Goal: Task Accomplishment & Management: Complete application form

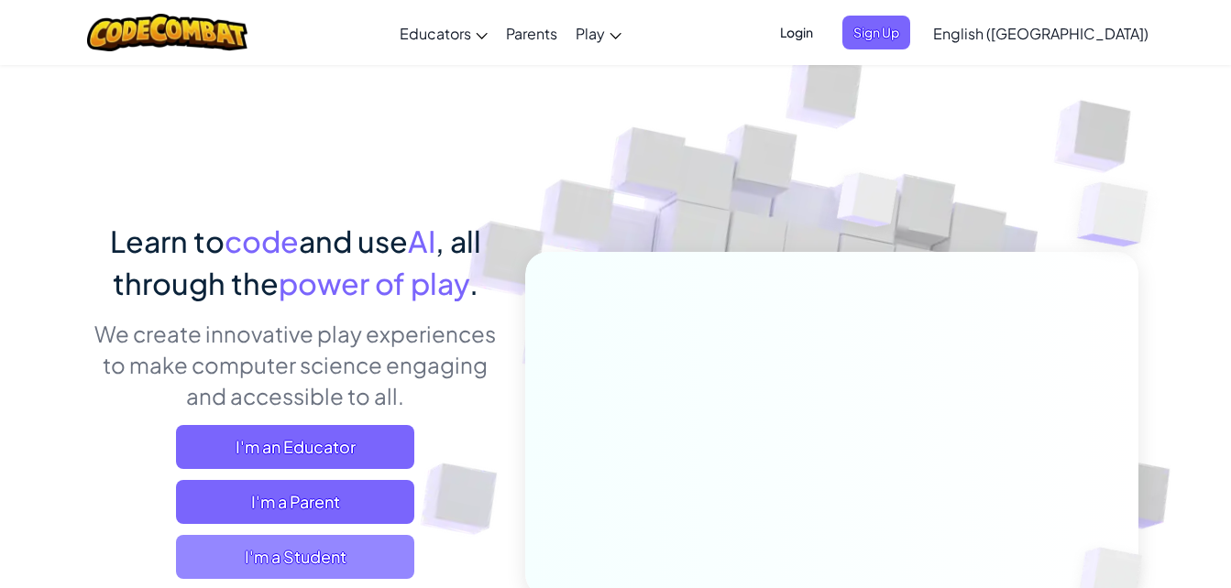
click at [396, 552] on span "I'm a Student" at bounding box center [295, 557] width 238 height 44
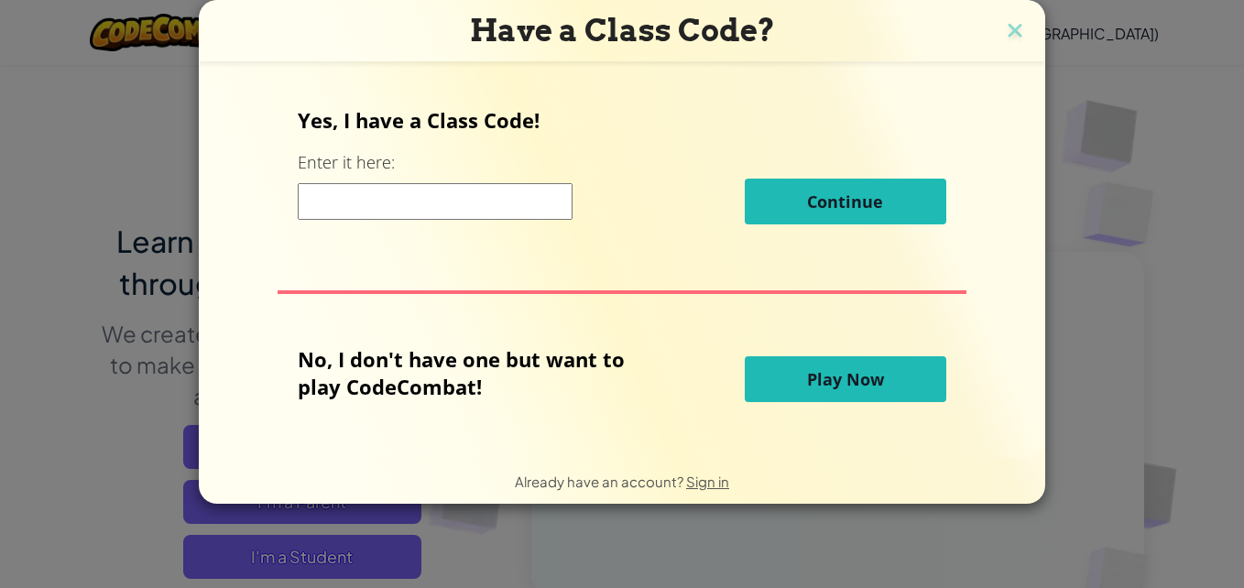
click at [387, 214] on input at bounding box center [435, 201] width 275 height 37
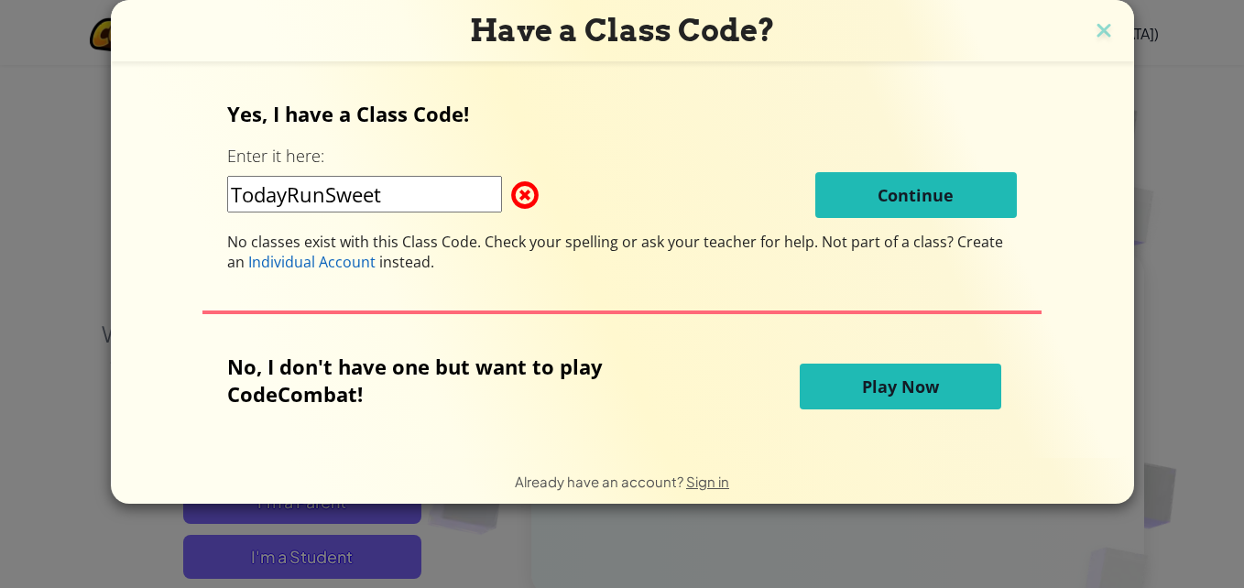
type input "TodayRunSweet"
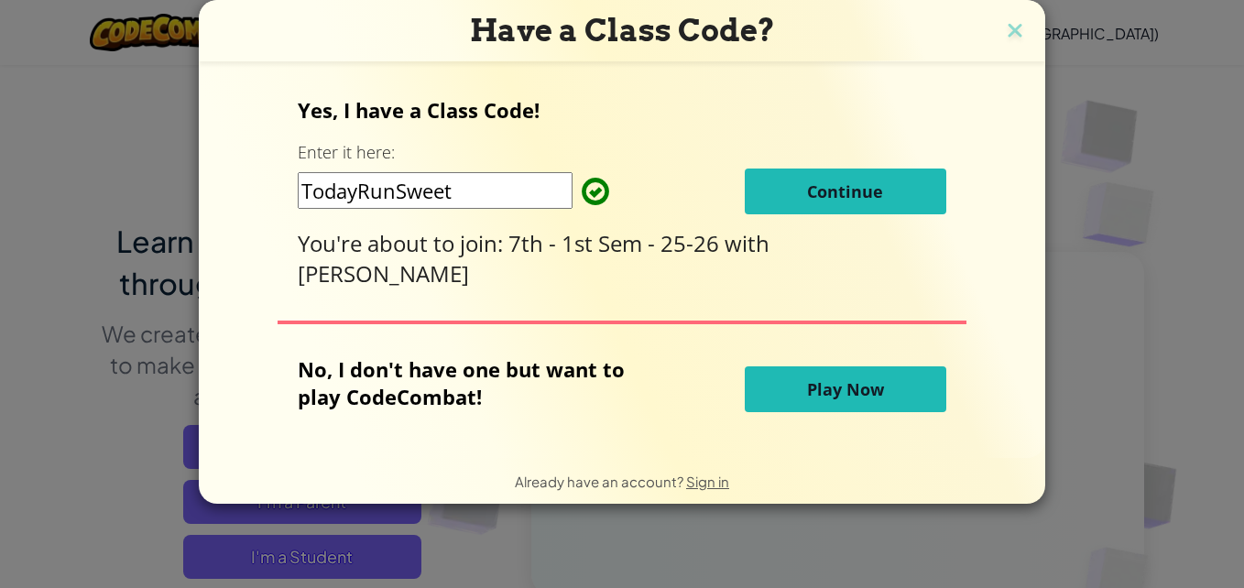
click at [859, 197] on span "Continue" at bounding box center [845, 192] width 76 height 22
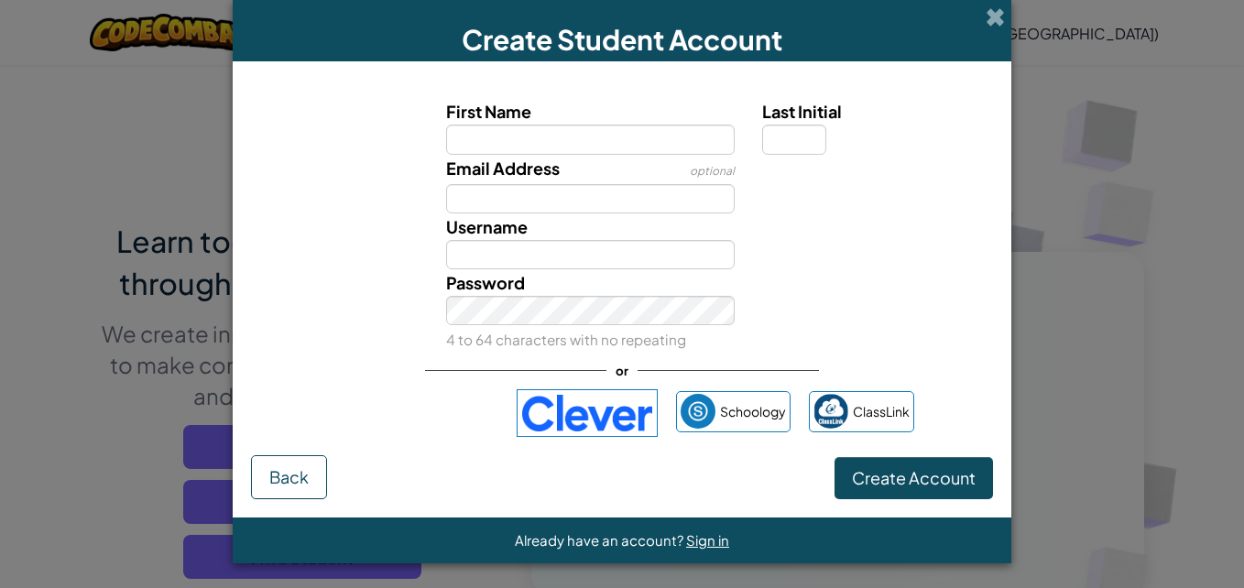
scroll to position [3, 0]
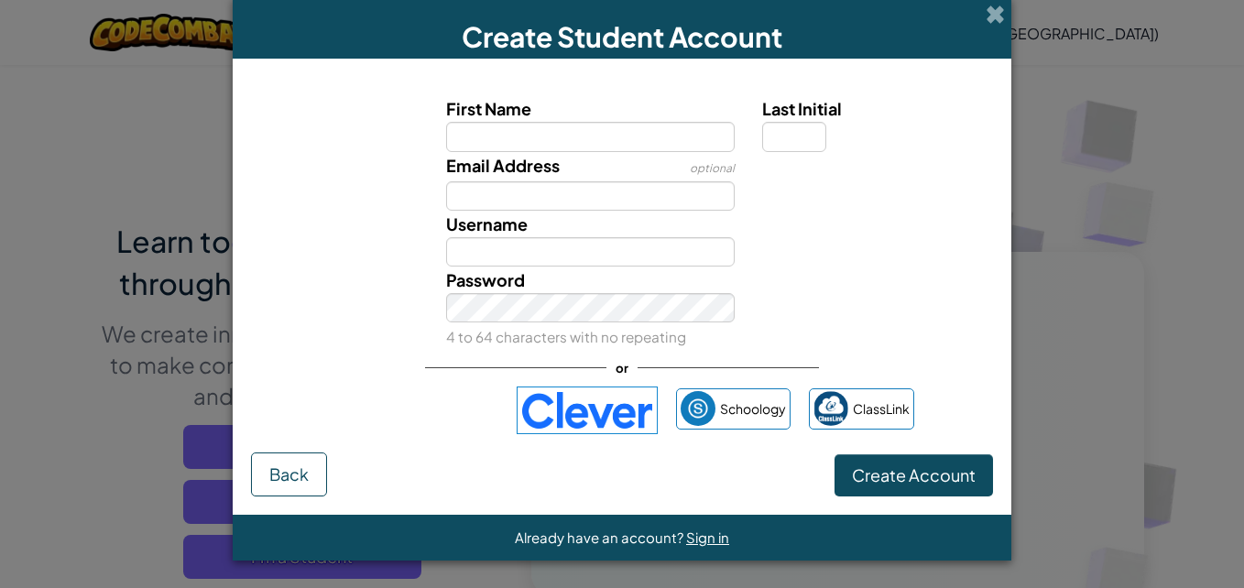
click at [542, 419] on img at bounding box center [587, 411] width 141 height 48
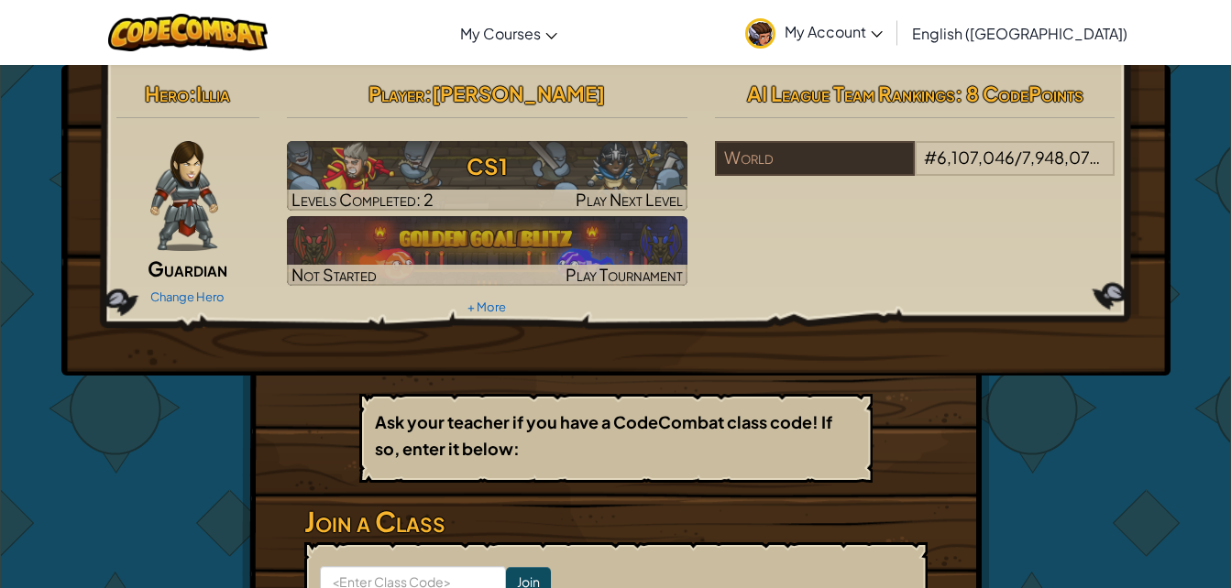
click at [228, 227] on div at bounding box center [184, 196] width 137 height 110
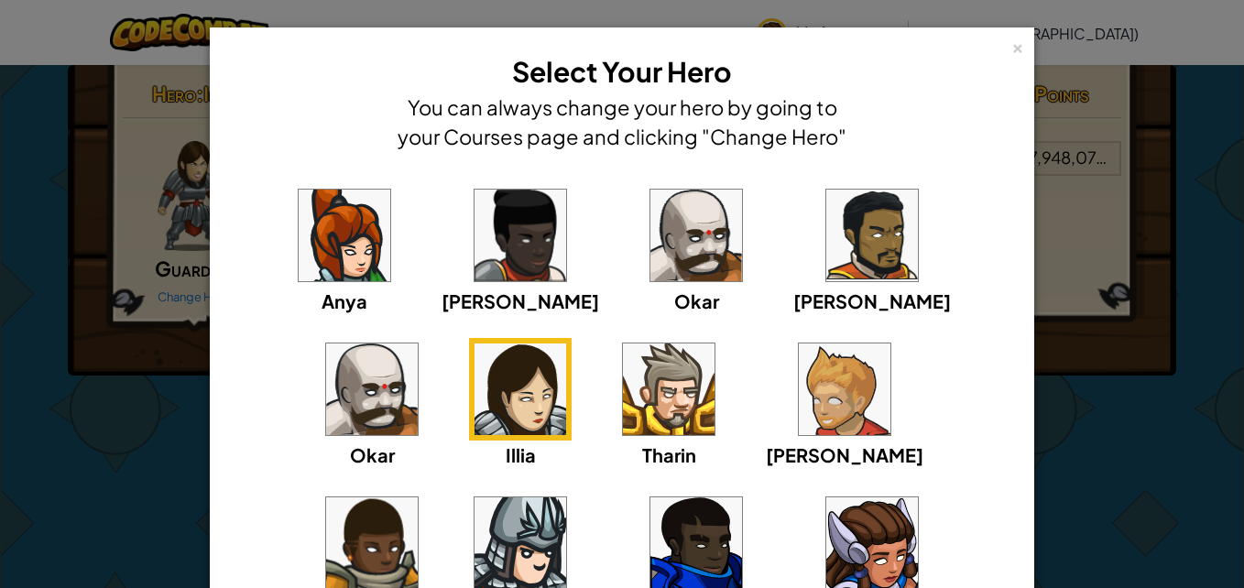
scroll to position [92, 0]
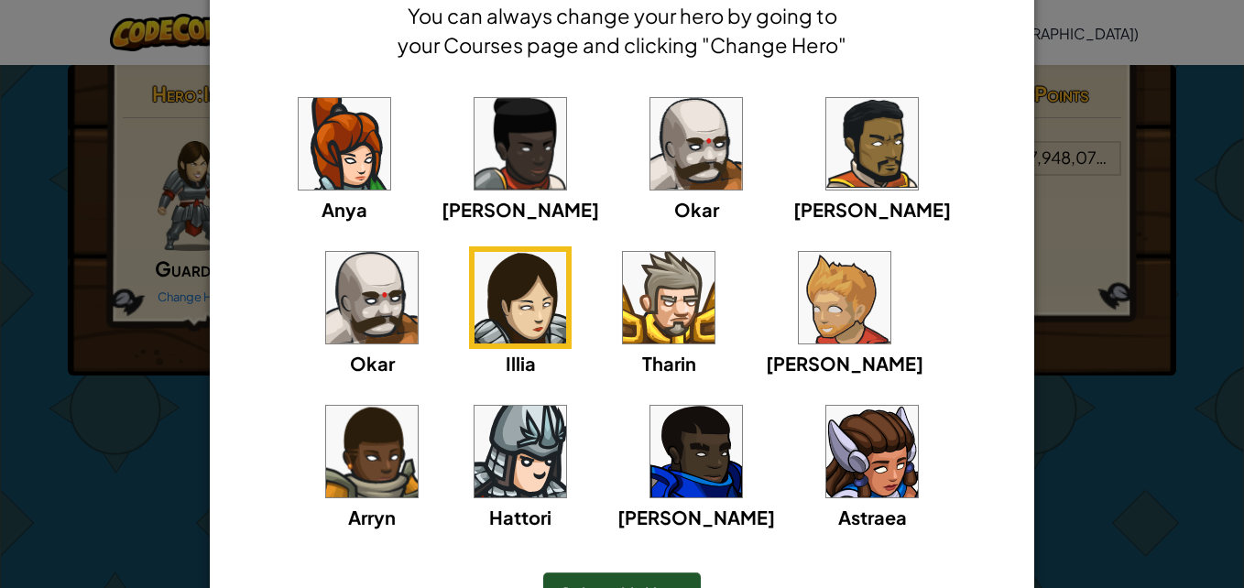
click at [329, 185] on img at bounding box center [345, 144] width 92 height 92
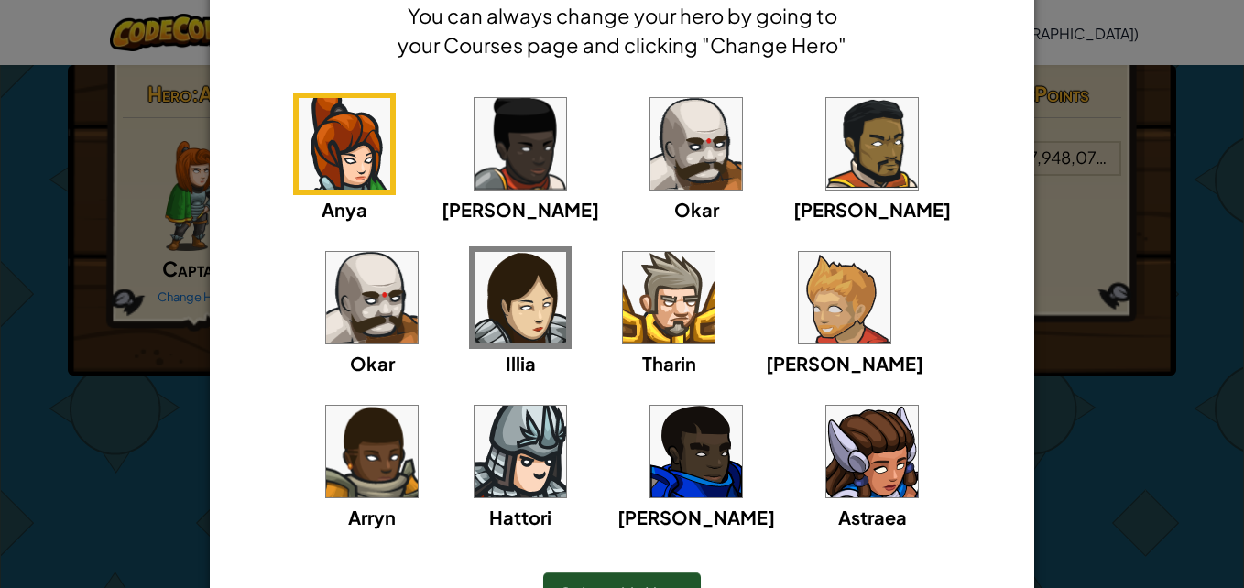
click at [827, 488] on img at bounding box center [873, 452] width 92 height 92
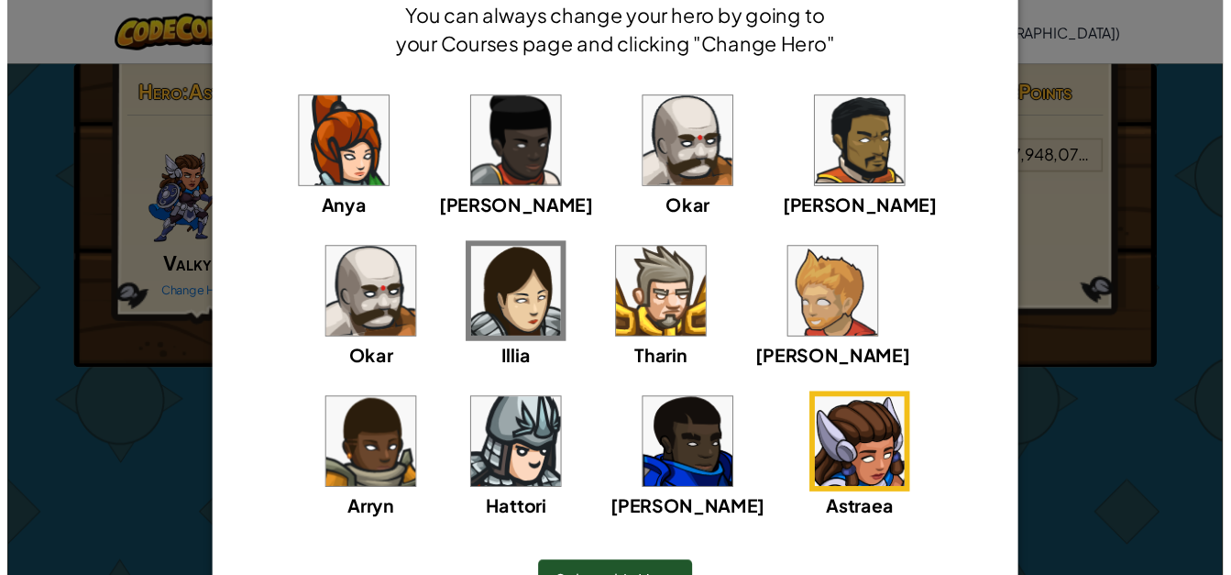
scroll to position [202, 0]
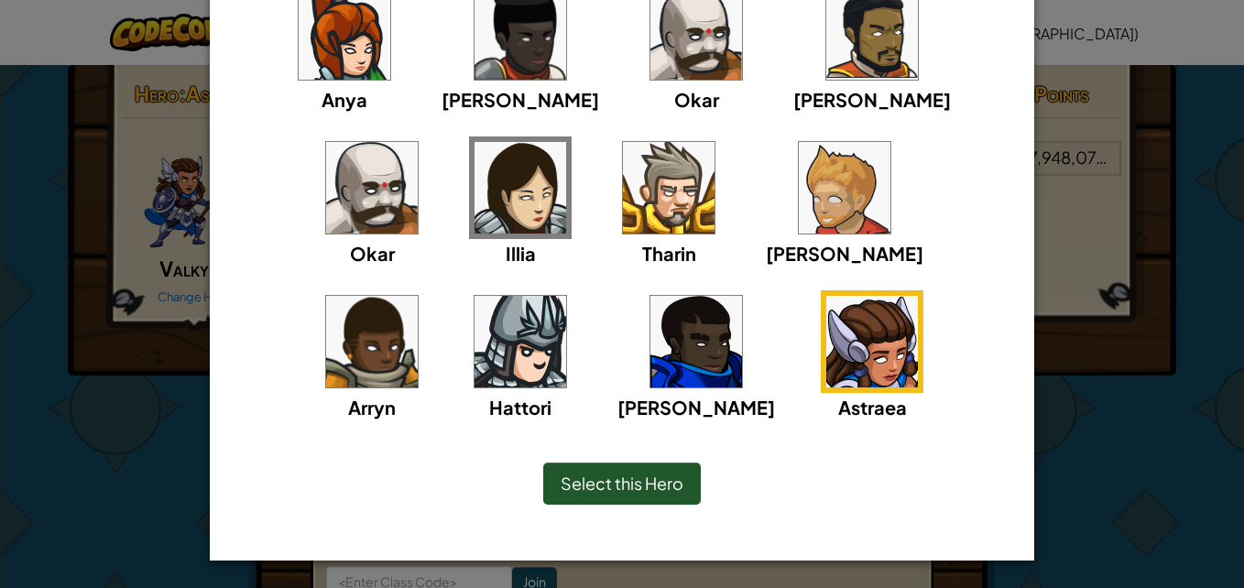
click at [684, 488] on div "Select this Hero" at bounding box center [622, 484] width 158 height 42
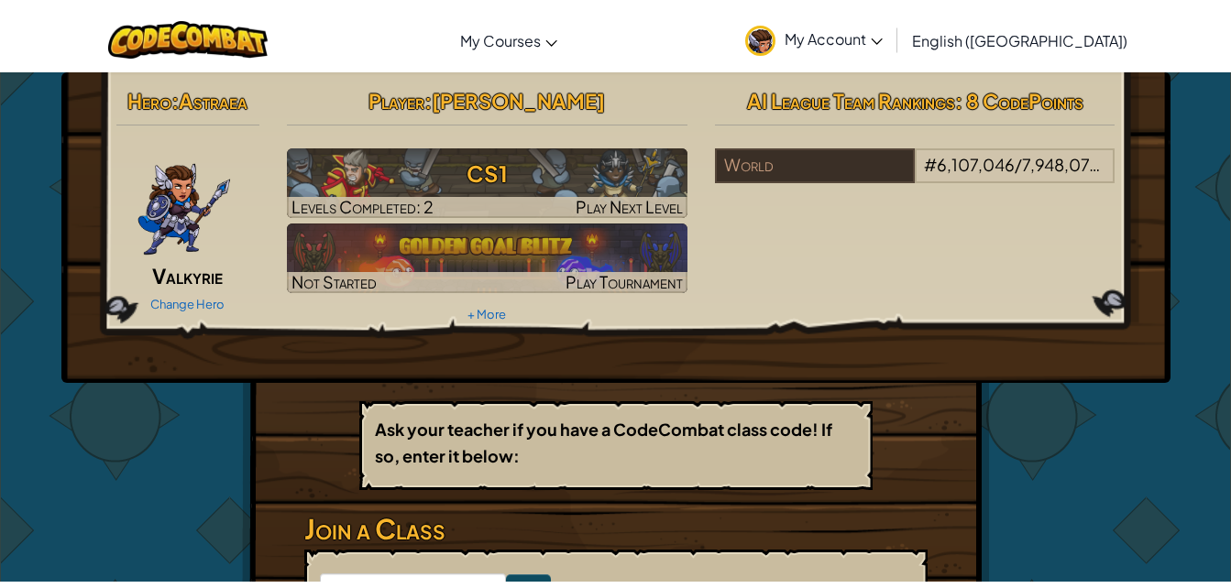
scroll to position [92, 0]
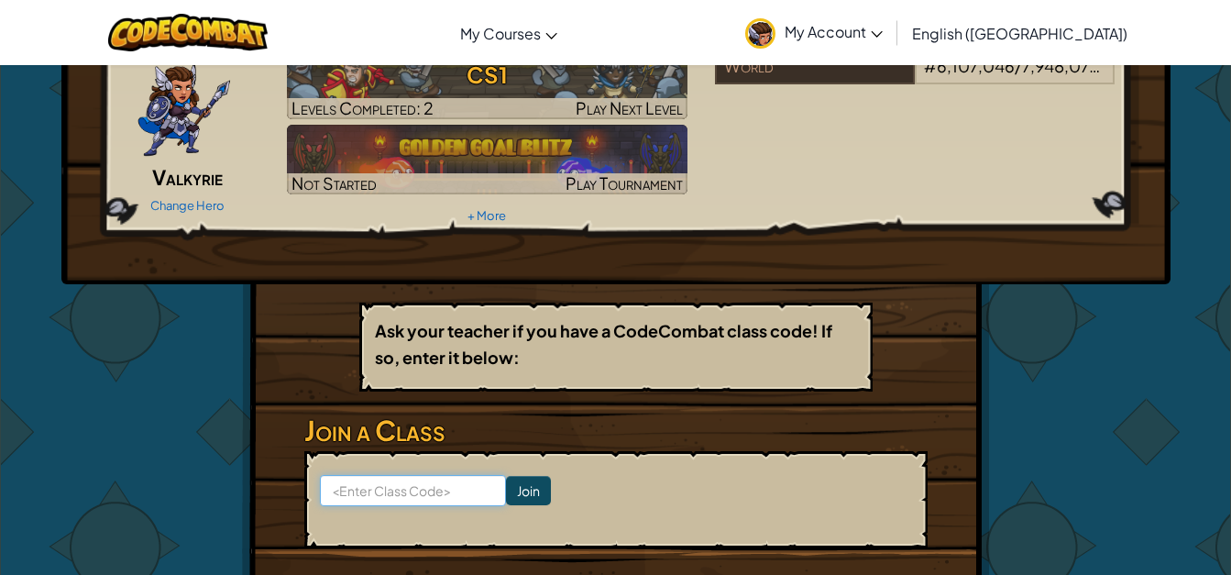
click at [438, 495] on input at bounding box center [413, 490] width 186 height 31
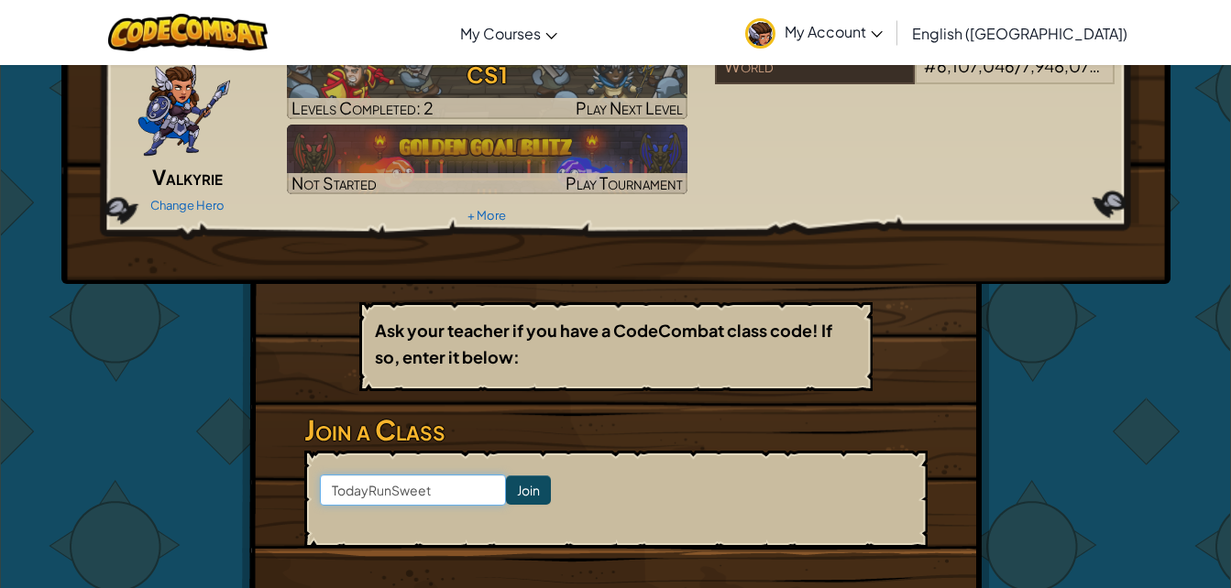
type input "TodayRunSweet"
click at [512, 494] on input "Join" at bounding box center [528, 490] width 45 height 29
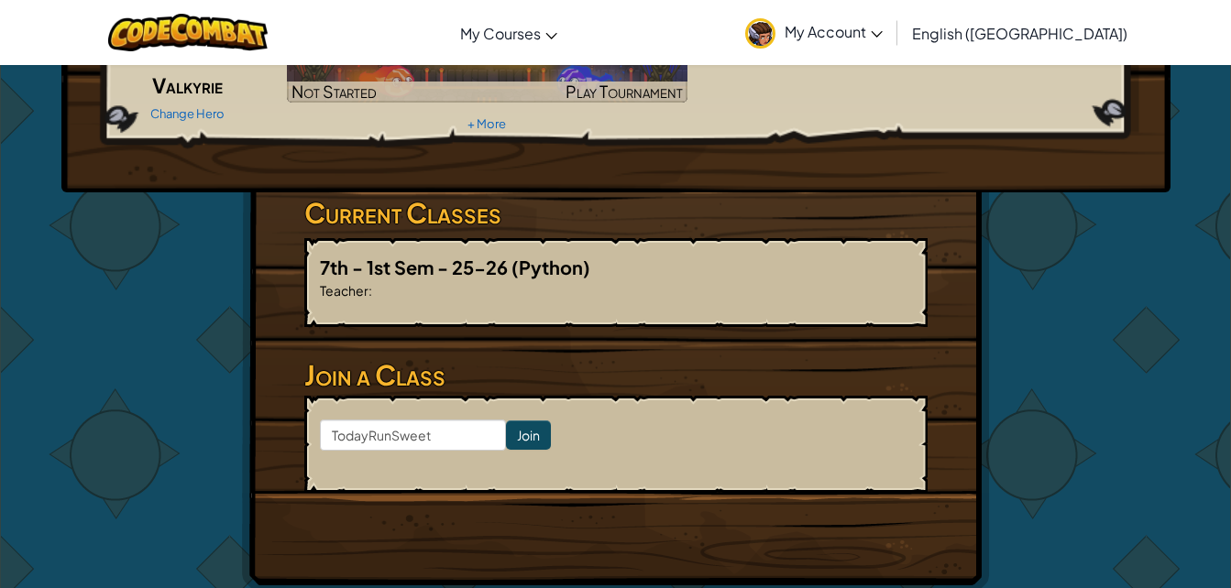
scroll to position [275, 0]
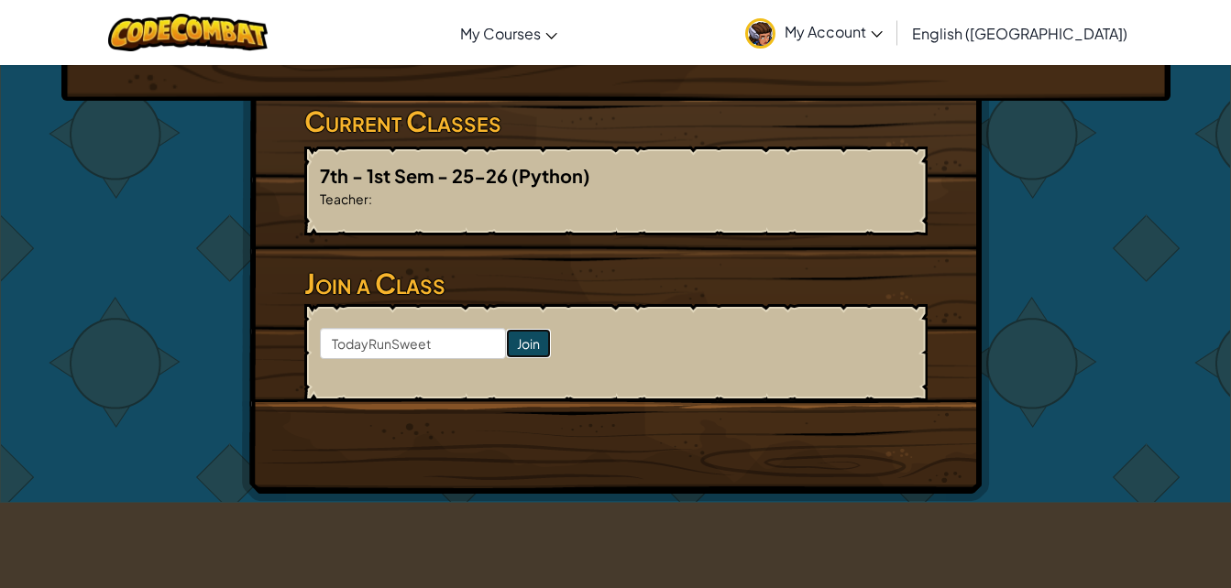
click at [507, 339] on input "Join" at bounding box center [528, 343] width 45 height 29
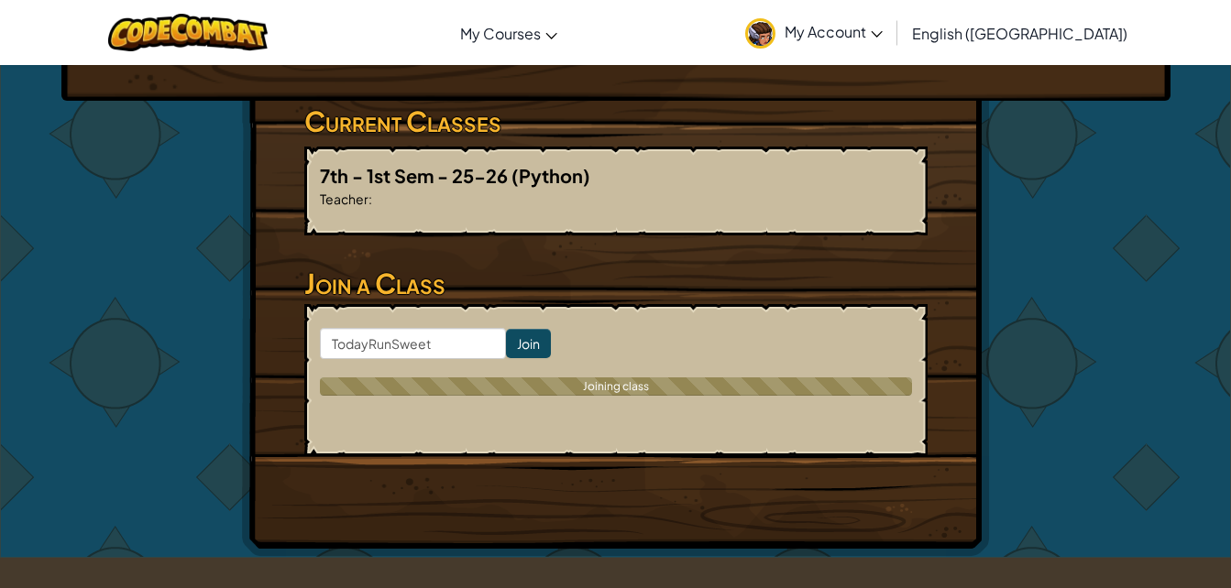
scroll to position [0, 0]
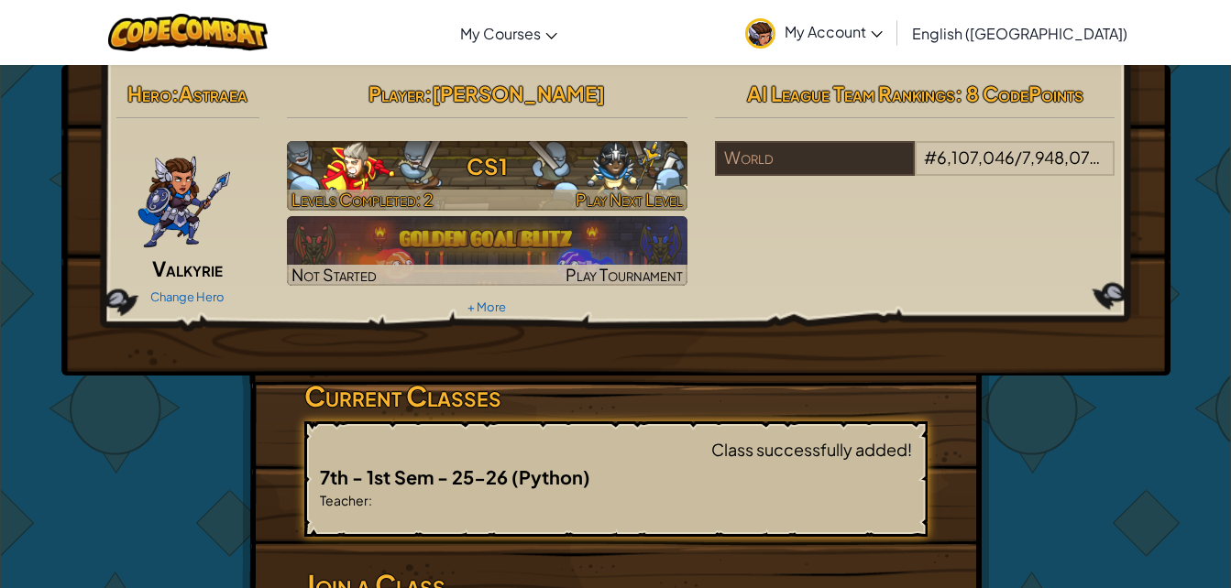
click at [585, 175] on h3 "CS1" at bounding box center [487, 166] width 400 height 41
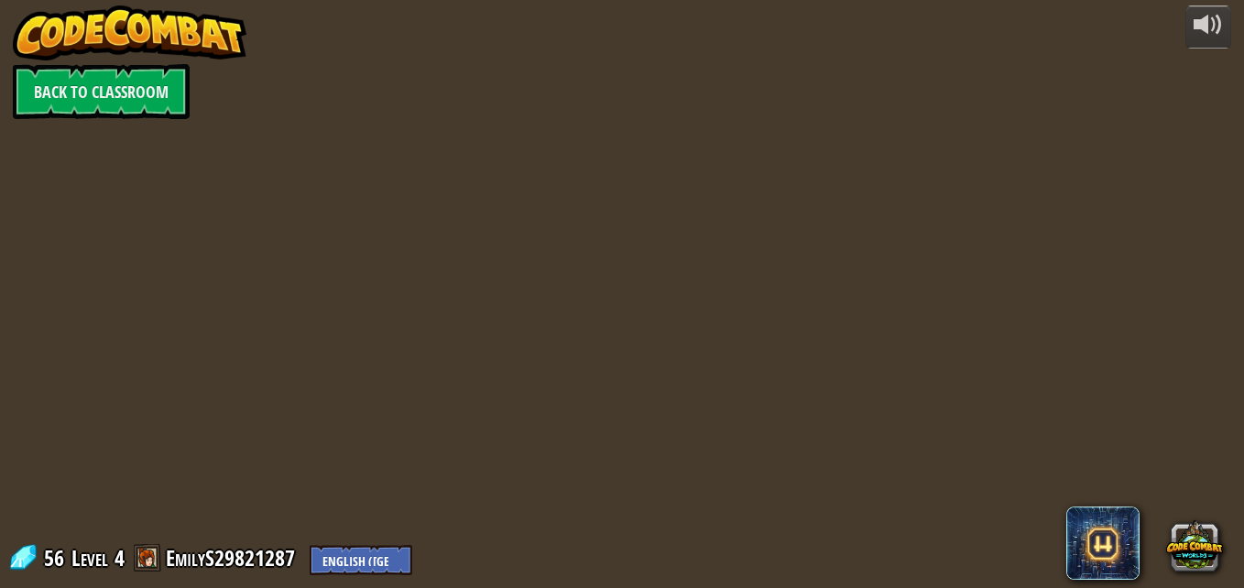
drag, startPoint x: 458, startPoint y: 400, endPoint x: 477, endPoint y: 389, distance: 22.6
click at [476, 391] on div at bounding box center [622, 294] width 900 height 588
click at [845, 323] on div at bounding box center [622, 294] width 900 height 588
click at [105, 104] on link "Back to Classroom" at bounding box center [101, 91] width 177 height 55
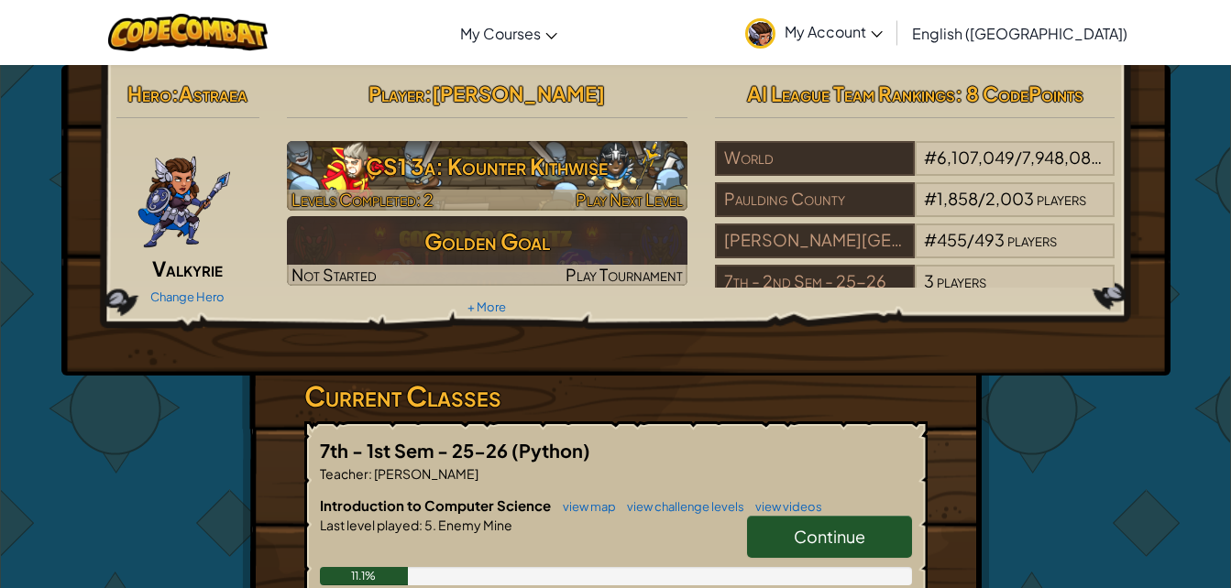
click at [496, 176] on h3 "CS1 3a: Kounter Kithwise" at bounding box center [487, 166] width 400 height 41
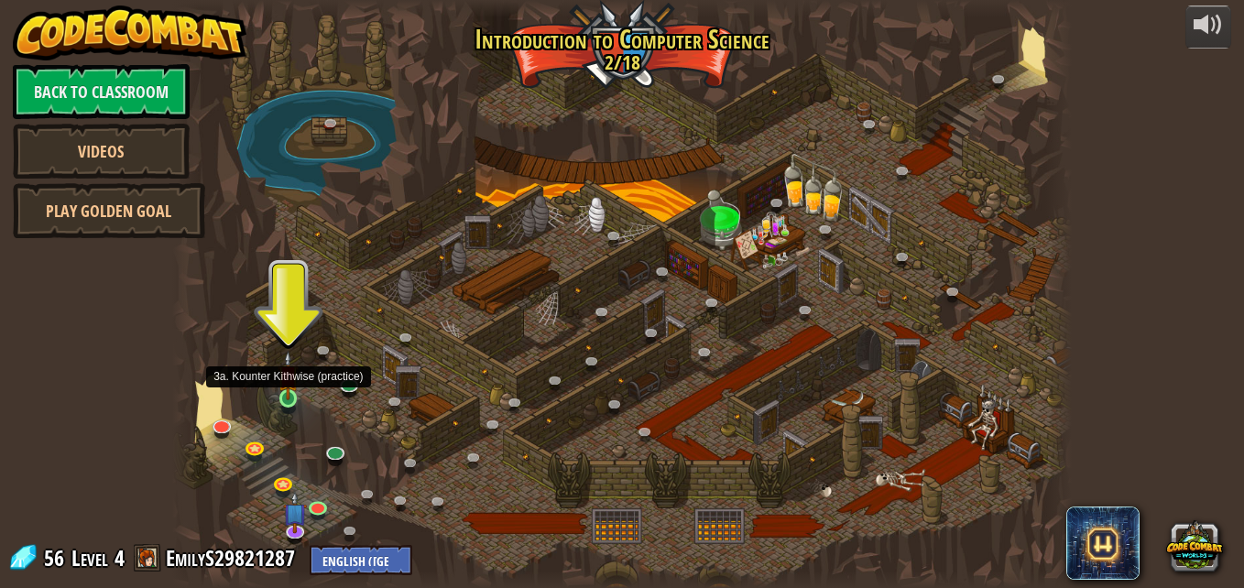
click at [283, 400] on img at bounding box center [288, 375] width 21 height 49
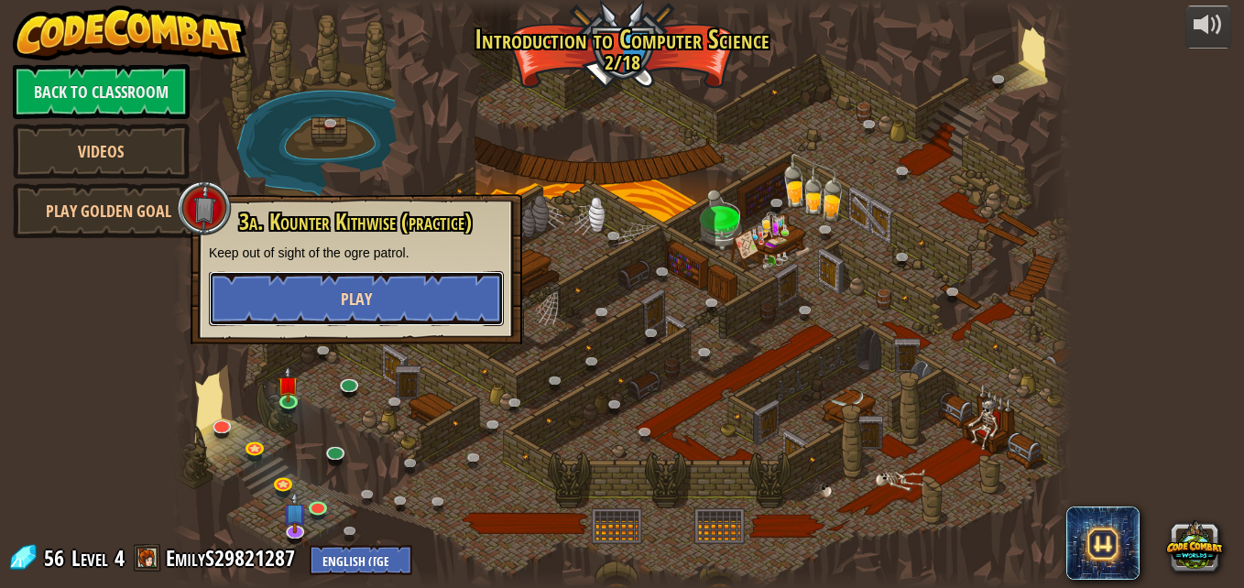
click at [325, 286] on button "Play" at bounding box center [356, 298] width 295 height 55
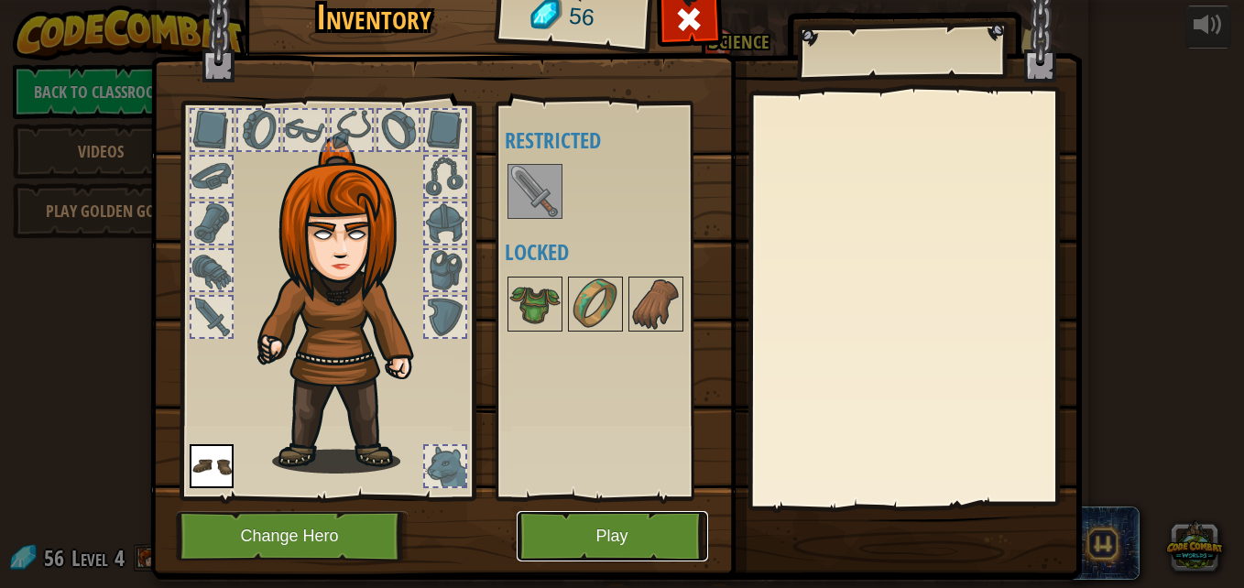
click at [520, 523] on button "Play" at bounding box center [613, 536] width 192 height 50
